Goal: Transaction & Acquisition: Purchase product/service

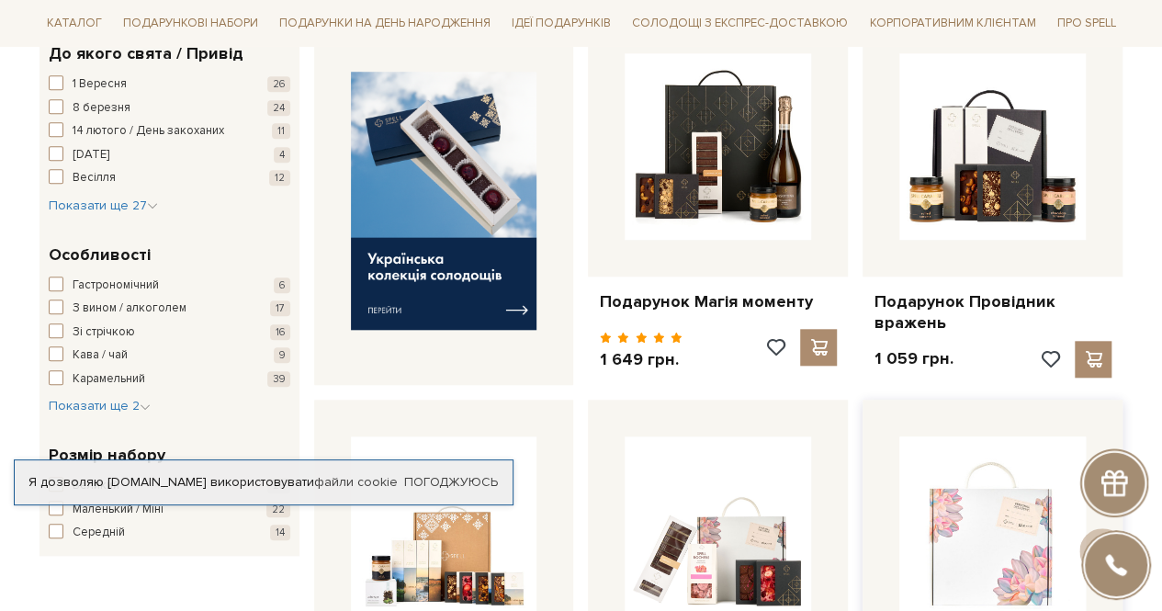
scroll to position [918, 0]
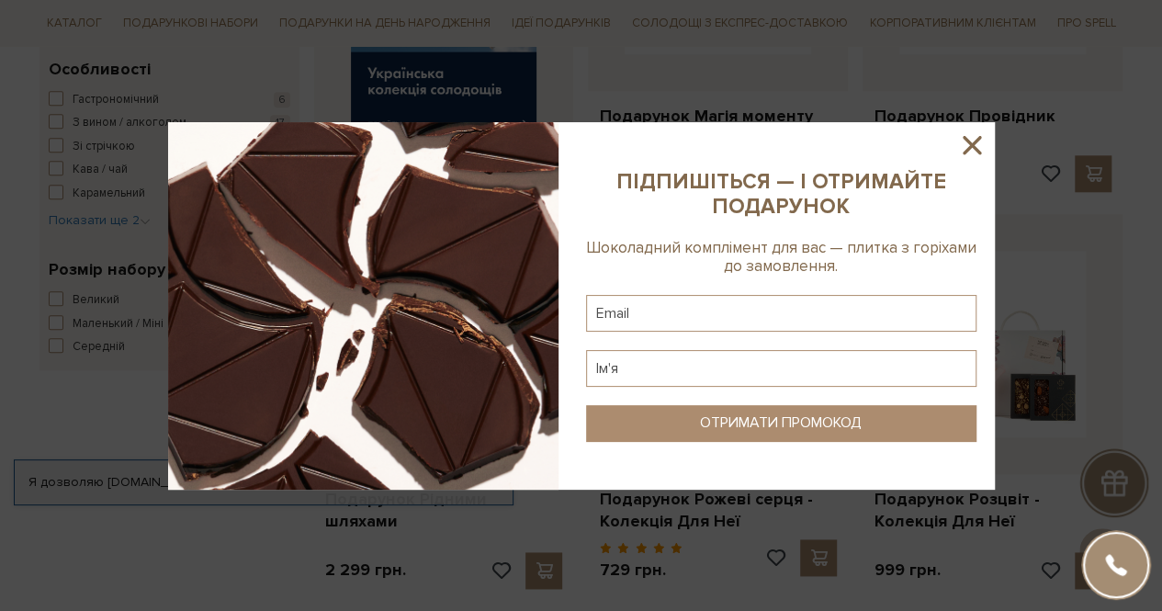
click at [968, 142] on icon at bounding box center [971, 145] width 18 height 18
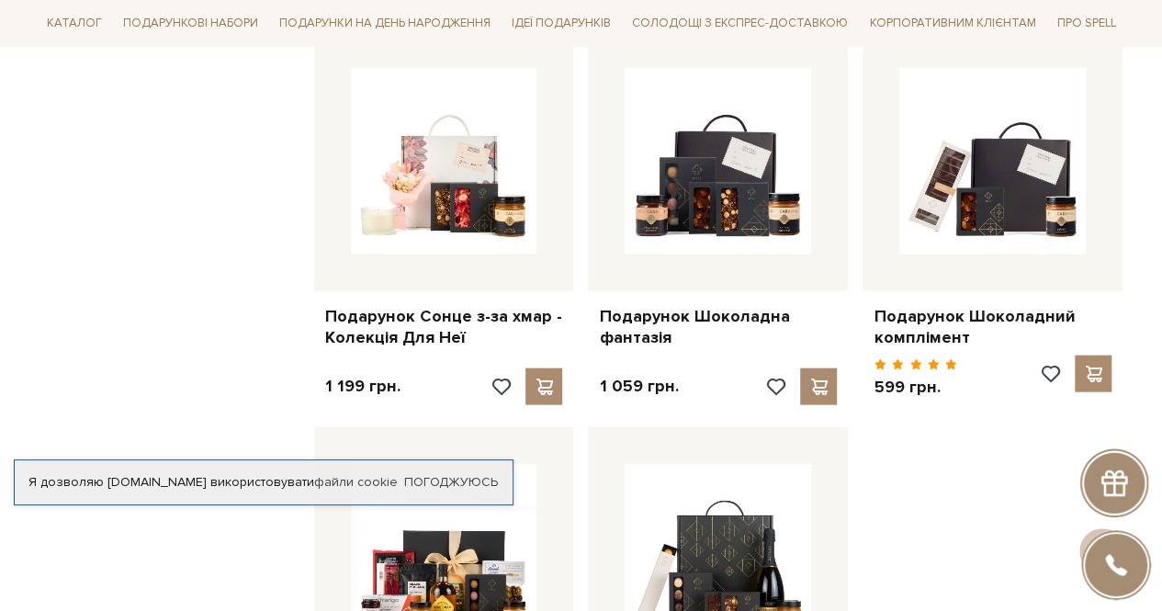
scroll to position [1836, 0]
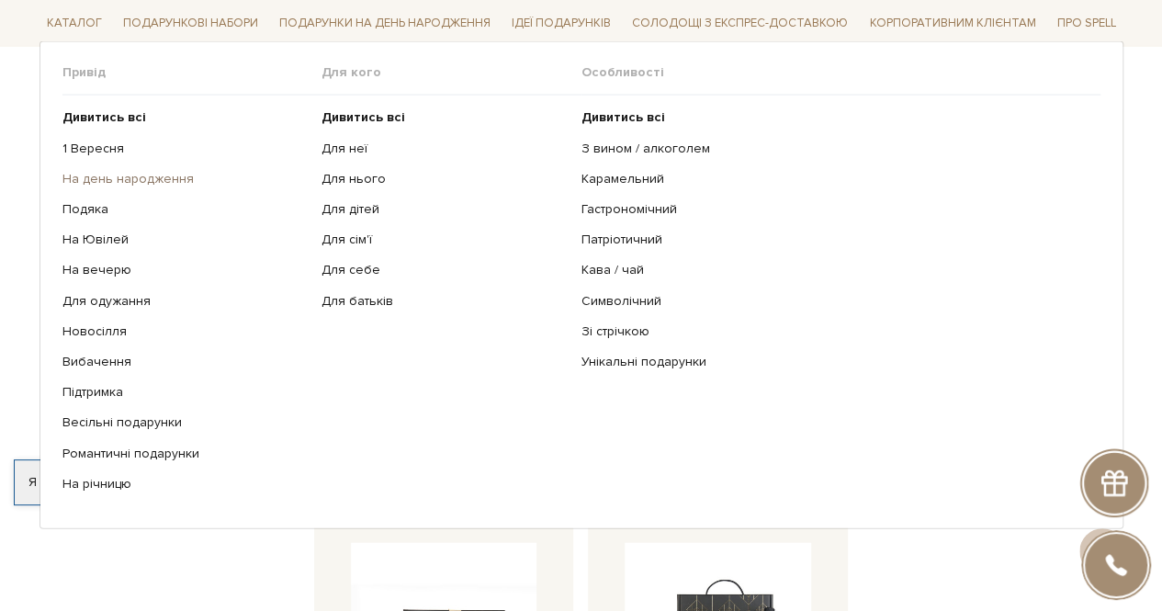
click at [163, 185] on link "На день народження" at bounding box center [185, 179] width 246 height 17
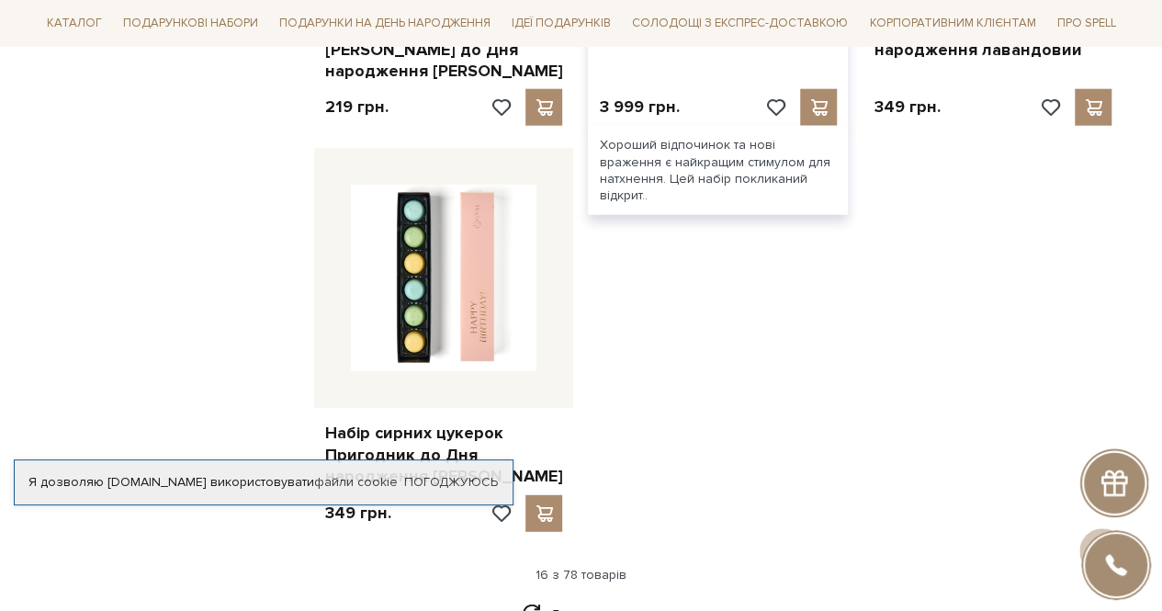
scroll to position [2295, 0]
